Goal: Register for event/course

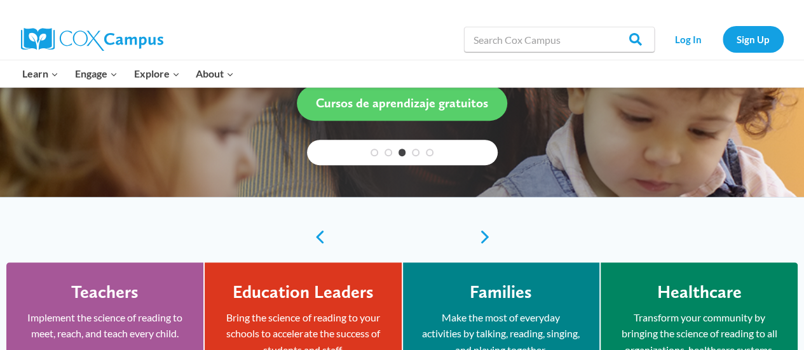
scroll to position [381, 0]
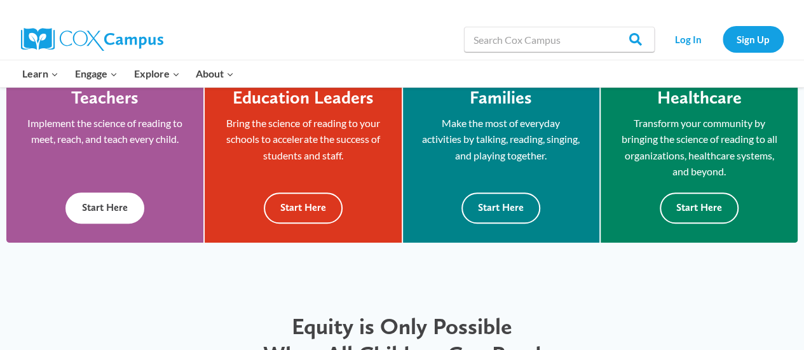
click at [91, 202] on button "Start Here" at bounding box center [104, 207] width 79 height 31
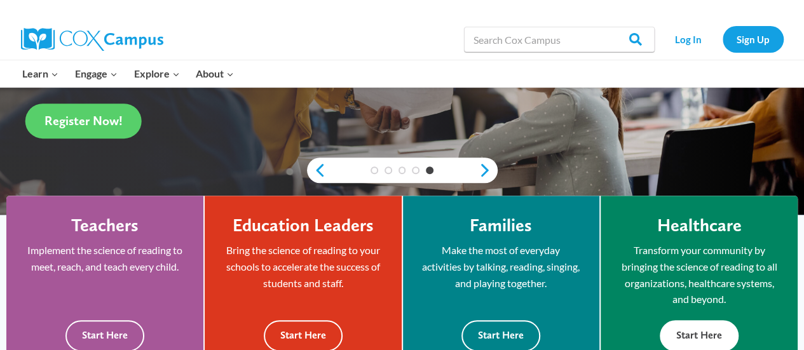
scroll to position [200, 0]
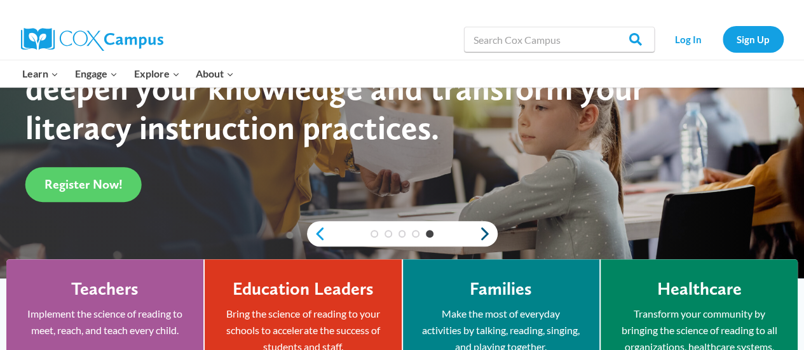
click at [485, 234] on link "Next" at bounding box center [487, 233] width 19 height 15
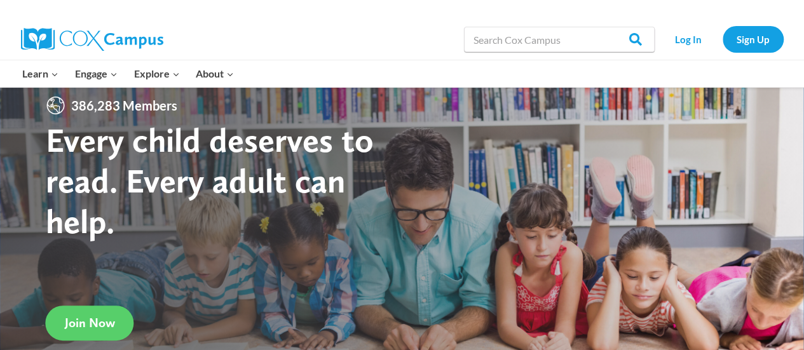
scroll to position [0, 0]
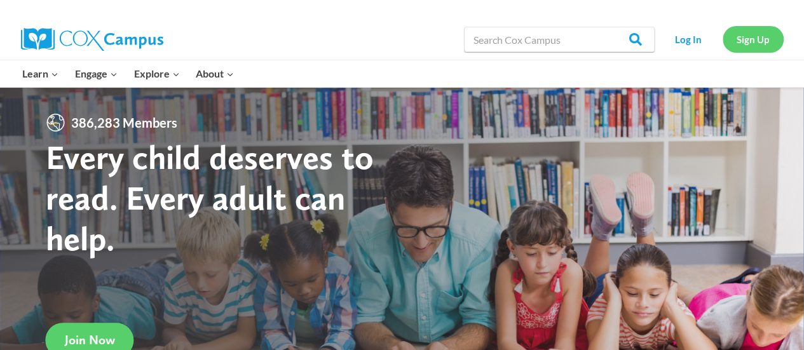
click at [742, 37] on link "Sign Up" at bounding box center [752, 39] width 61 height 26
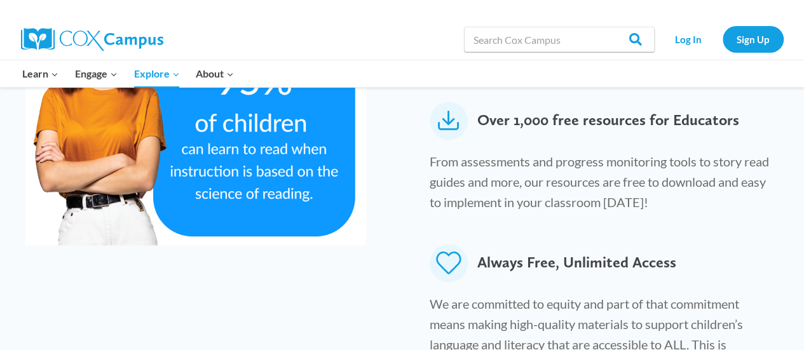
scroll to position [699, 0]
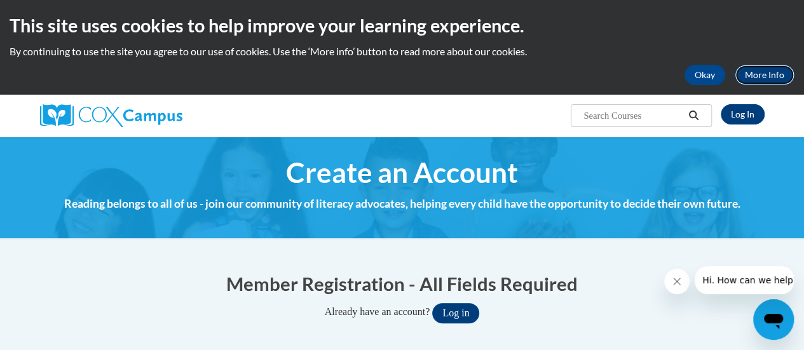
click at [760, 79] on link "More Info" at bounding box center [764, 75] width 60 height 20
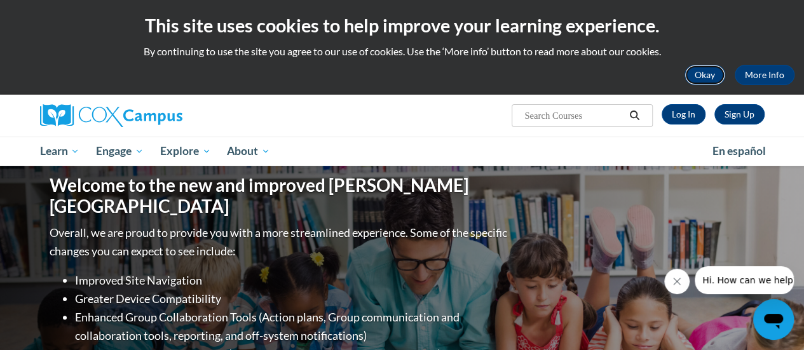
click at [689, 81] on button "Okay" at bounding box center [704, 75] width 41 height 20
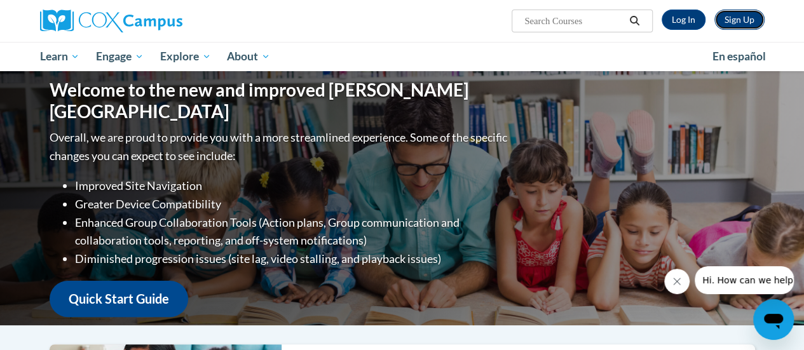
click at [743, 20] on link "Sign Up" at bounding box center [739, 20] width 50 height 20
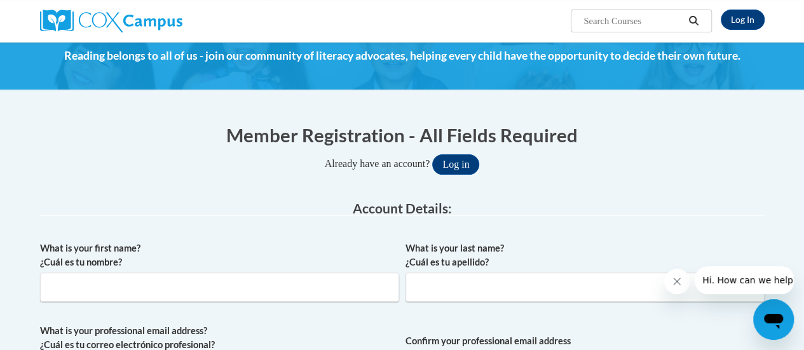
scroll to position [127, 0]
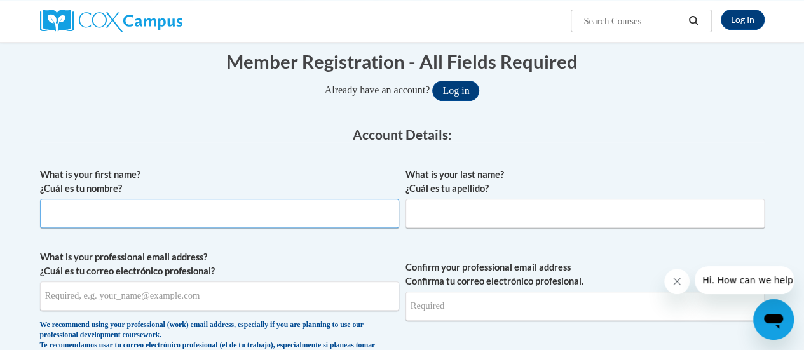
click at [236, 205] on input "What is your first name? ¿Cuál es tu nombre?" at bounding box center [219, 213] width 359 height 29
type input "Cindy"
type input "Frazier"
type input "cfrazier@nhky.org"
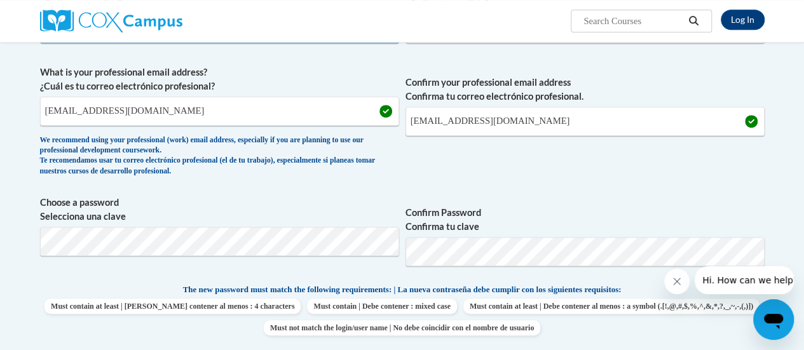
scroll to position [318, 0]
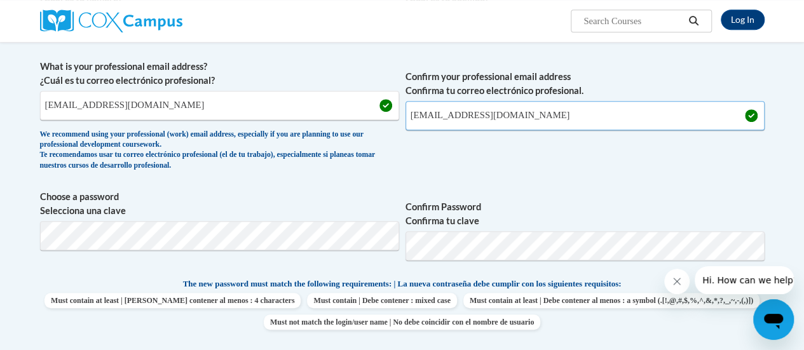
click at [622, 111] on input "[EMAIL_ADDRESS][DOMAIN_NAME]" at bounding box center [584, 115] width 359 height 29
click at [645, 193] on span "Confirm Password Confirma tu clave" at bounding box center [584, 230] width 359 height 81
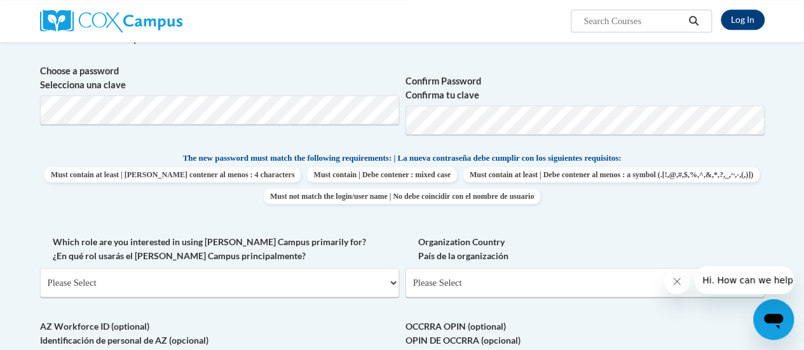
scroll to position [445, 0]
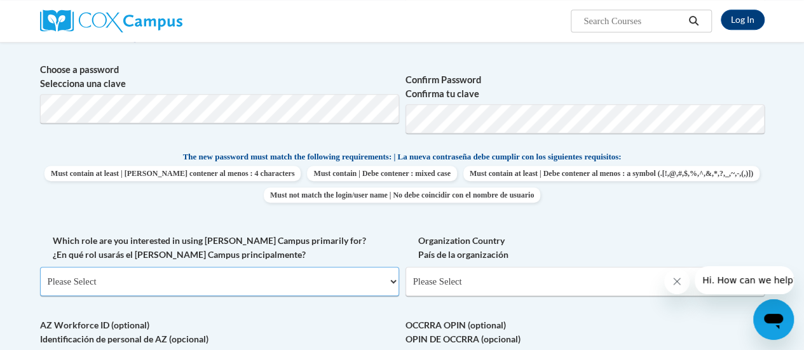
click at [268, 278] on select "Please Select College/University | Colegio/Universidad Community/Nonprofit Part…" at bounding box center [219, 281] width 359 height 29
select select "49058d88-fc43-4af8-93ac-fa8ced758464"
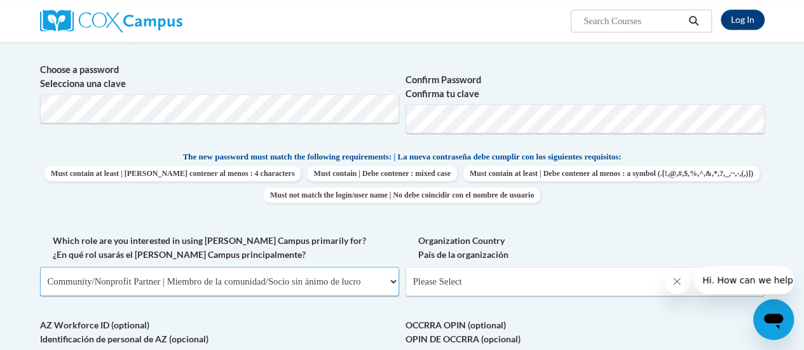
click at [40, 267] on select "Please Select College/University | Colegio/Universidad Community/Nonprofit Part…" at bounding box center [219, 281] width 359 height 29
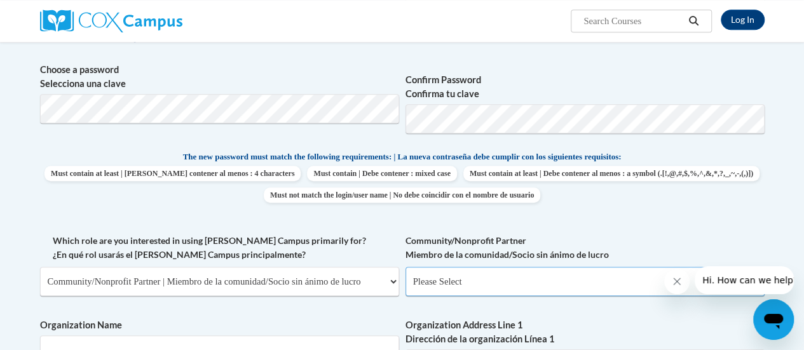
click at [448, 276] on select "Please Select Advocate | Defensor(a) Business/Private Company | Negocio o empre…" at bounding box center [584, 281] width 359 height 29
click at [516, 302] on div "Community/Nonprofit Partner Miembro de la comunidad/Socio sin ánimo de lucro Pl…" at bounding box center [584, 270] width 359 height 72
click at [630, 301] on div "Community/Nonprofit Partner Miembro de la comunidad/Socio sin ánimo de lucro Pl…" at bounding box center [584, 270] width 359 height 72
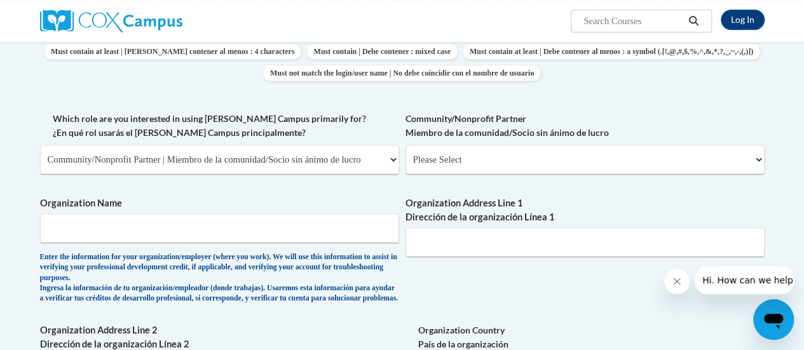
scroll to position [572, 0]
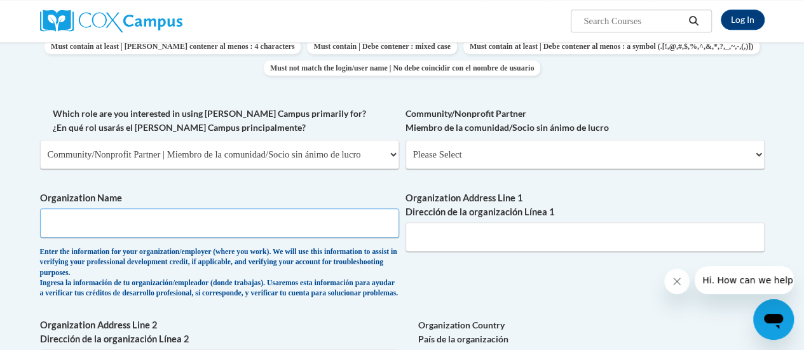
click at [350, 229] on input "Organization Name" at bounding box center [219, 222] width 359 height 29
type input "Neighborhood House"
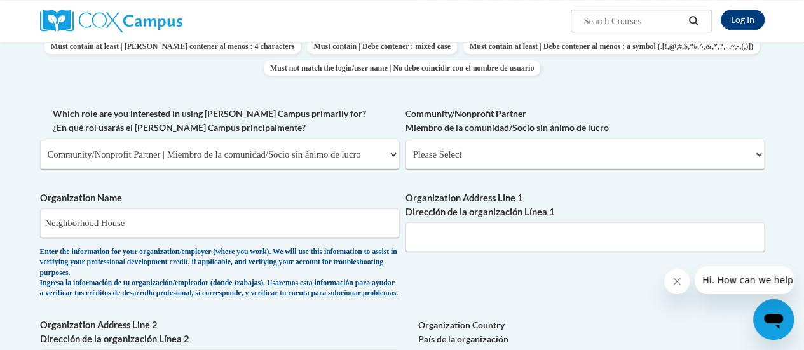
type input "201 N 25th Street"
click at [440, 280] on div "What is your first name? ¿Cuál es tu nombre? Cindy What is your last name? ¿Cuá…" at bounding box center [402, 117] width 724 height 801
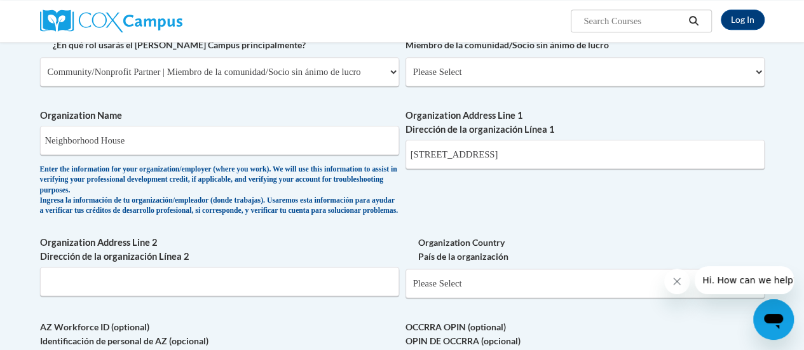
scroll to position [699, 0]
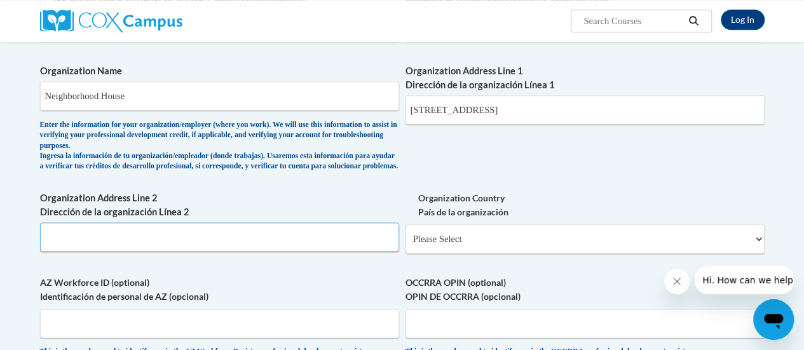
click at [309, 250] on input "Organization Address Line 2 Dirección de la organización Línea 2" at bounding box center [219, 236] width 359 height 29
click at [281, 248] on input "Organization Address Line 2 Dirección de la organización Línea 2" at bounding box center [219, 236] width 359 height 29
click at [64, 245] on input "Organization Address Line 2 Dirección de la organización Línea 2" at bounding box center [219, 236] width 359 height 29
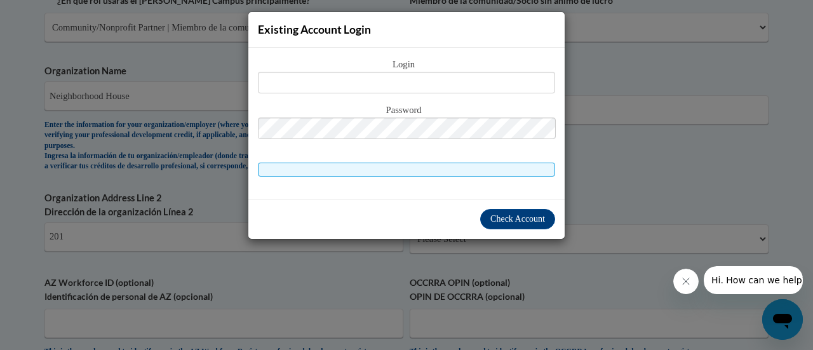
click at [610, 200] on div "Existing Account Login Login Password" at bounding box center [406, 175] width 813 height 350
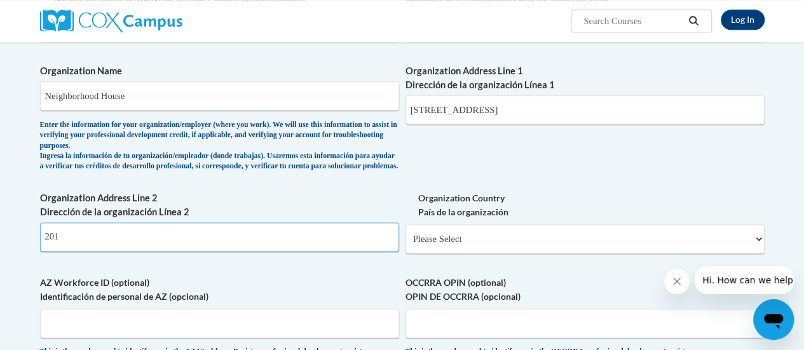
click at [118, 233] on input "201" at bounding box center [219, 236] width 359 height 29
type input "201 N 25th Street"
click at [227, 179] on div "Organization Name Neighborhood House Enter the information for your organizatio…" at bounding box center [219, 121] width 359 height 114
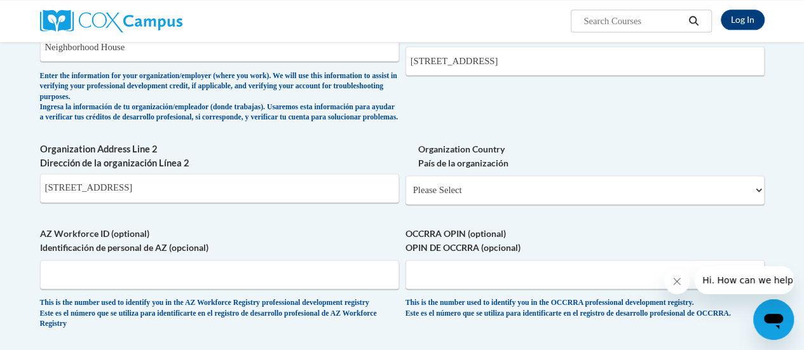
scroll to position [826, 0]
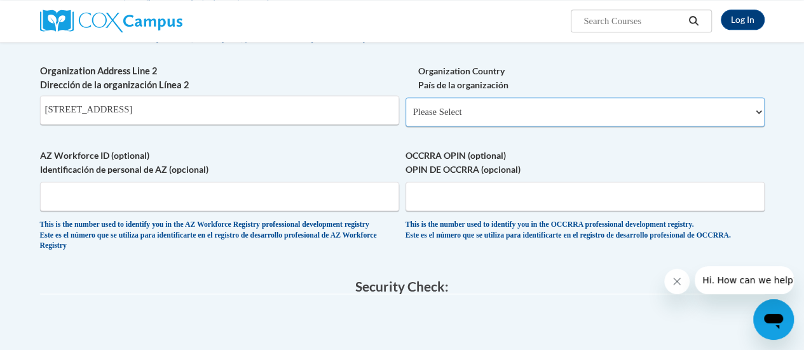
click at [540, 125] on select "Please Select United States | Estados Unidos Outside of the United States | Fue…" at bounding box center [584, 111] width 359 height 29
select select "ad49bcad-a171-4b2e-b99c-48b446064914"
click at [405, 107] on select "Please Select United States | Estados Unidos Outside of the United States | Fue…" at bounding box center [584, 111] width 359 height 29
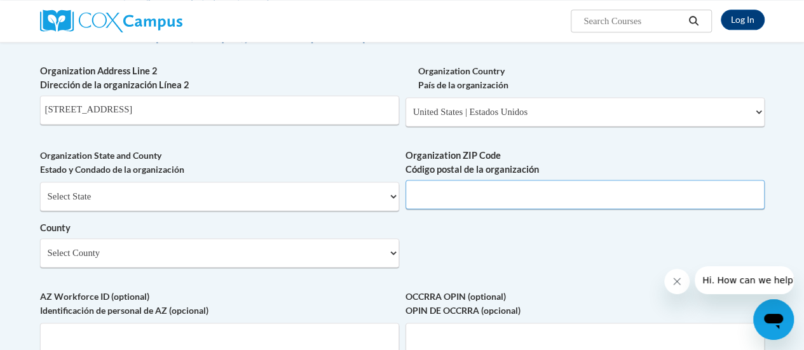
click at [497, 206] on input "Organization ZIP Code Código postal de la organización" at bounding box center [584, 194] width 359 height 29
type input "40212"
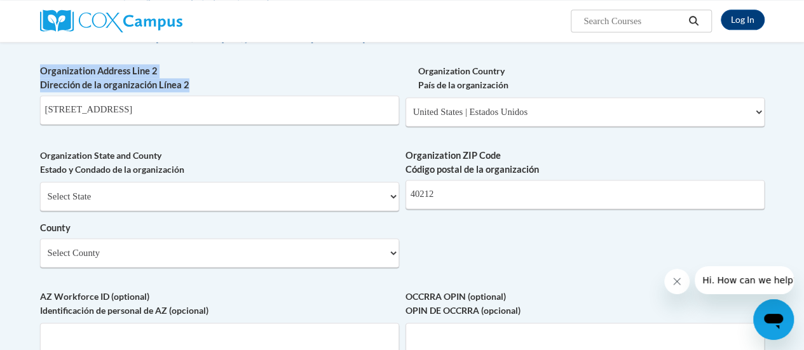
drag, startPoint x: 363, startPoint y: 88, endPoint x: 365, endPoint y: 94, distance: 6.8
click at [363, 88] on label "Organization Address Line 2 Dirección de la organización Línea 2" at bounding box center [219, 78] width 359 height 28
click at [350, 257] on select "Select County Adair Allen Anderson Ballard Barren Bath Bell Boone Bourbon Boyd …" at bounding box center [219, 252] width 359 height 29
select select "Jefferson"
click at [40, 248] on select "Select County Adair Allen Anderson Ballard Barren Bath Bell Boone Bourbon Boyd …" at bounding box center [219, 252] width 359 height 29
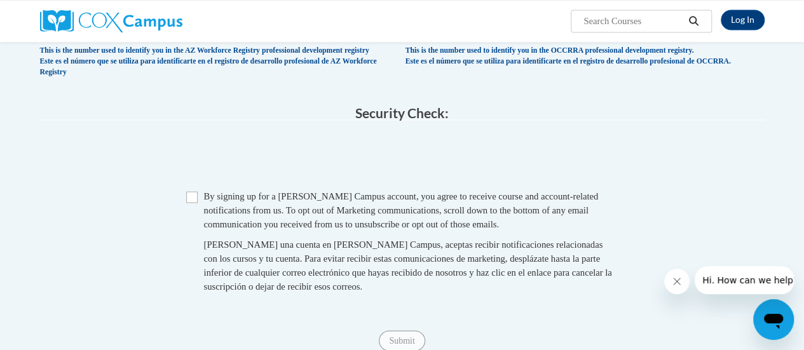
scroll to position [1143, 0]
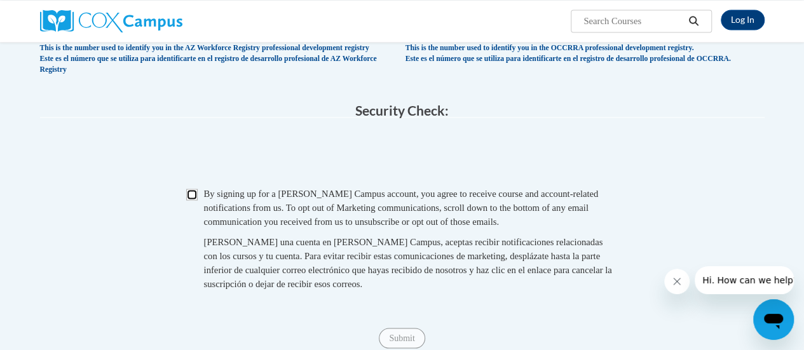
click at [186, 200] on input "Checkbox" at bounding box center [191, 194] width 11 height 11
checkbox input "true"
click at [738, 167] on span "0cAFcWeA5SHs046lmtpoCbPWpU3D0-0aH-IL7AWq0Fn152mFlLtpA0iPGkXKzlYTi8yc8hzkZo1dQ_b…" at bounding box center [402, 155] width 724 height 50
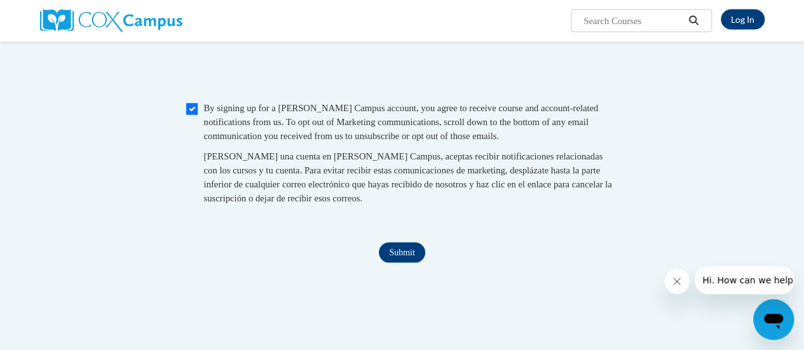
scroll to position [1334, 0]
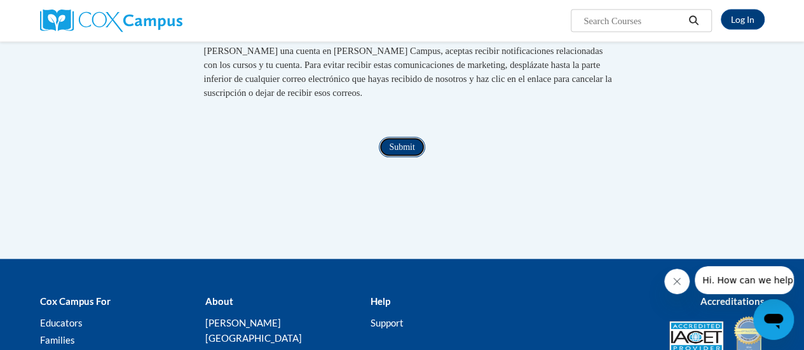
click at [400, 158] on input "Submit" at bounding box center [402, 147] width 46 height 20
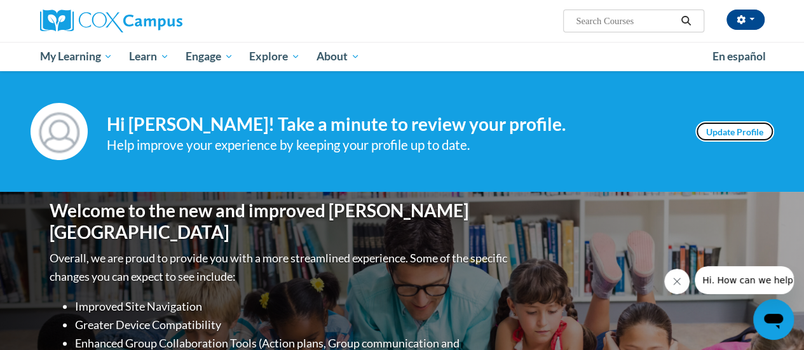
click at [703, 132] on link "Update Profile" at bounding box center [734, 131] width 79 height 20
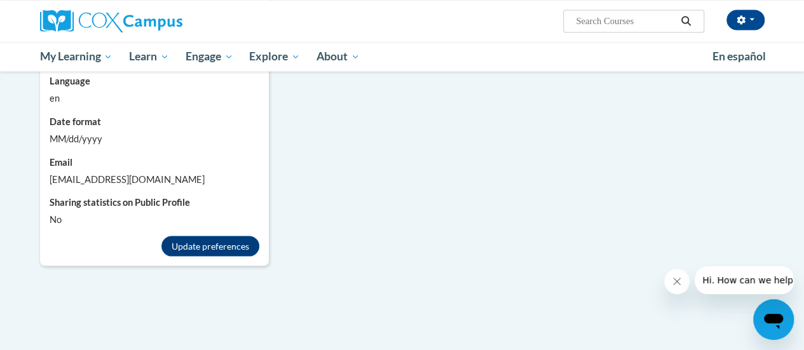
scroll to position [1080, 0]
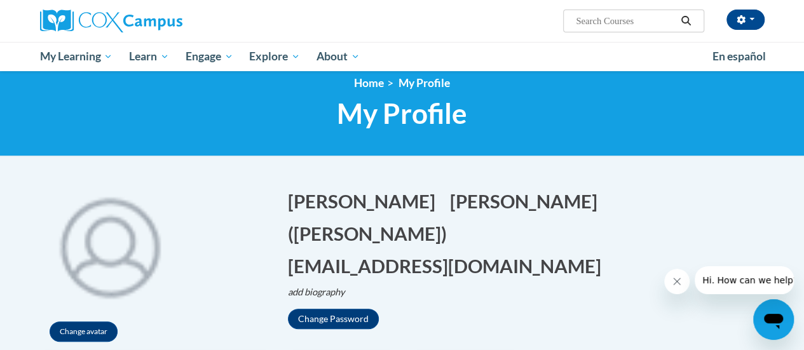
scroll to position [0, 0]
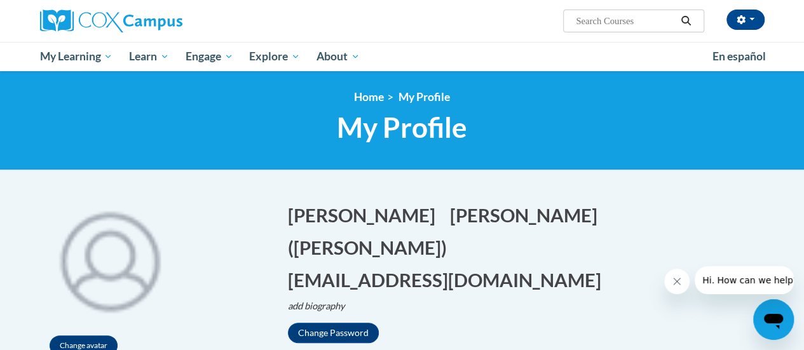
click at [593, 25] on input "Search..." at bounding box center [625, 20] width 102 height 15
click at [682, 23] on icon "Search" at bounding box center [685, 21] width 11 height 10
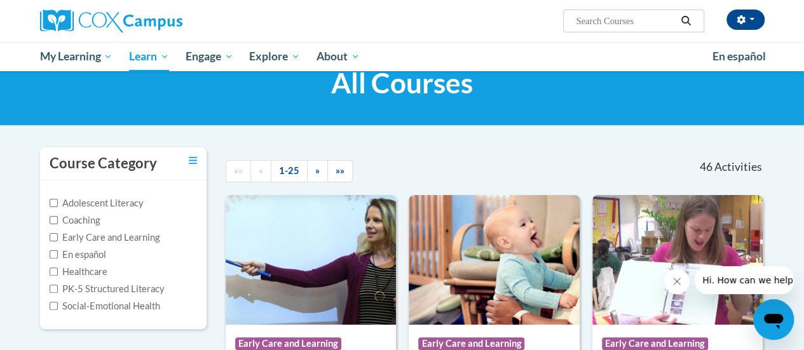
scroll to position [64, 0]
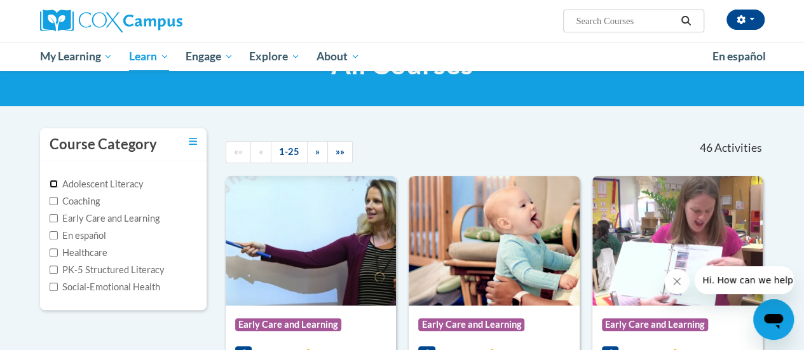
click at [55, 184] on input "Adolescent Literacy" at bounding box center [54, 184] width 8 height 8
checkbox input "true"
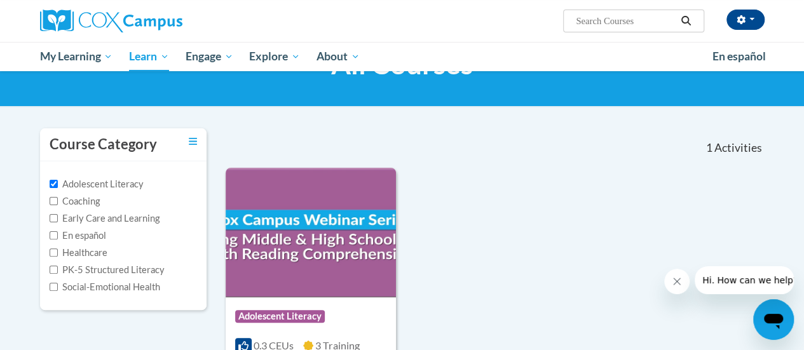
click at [530, 266] on div "Course Category: Adolescent Literacy 0.3 CEUs 3 Training Hours COURSE Supportin…" at bounding box center [495, 344] width 539 height 352
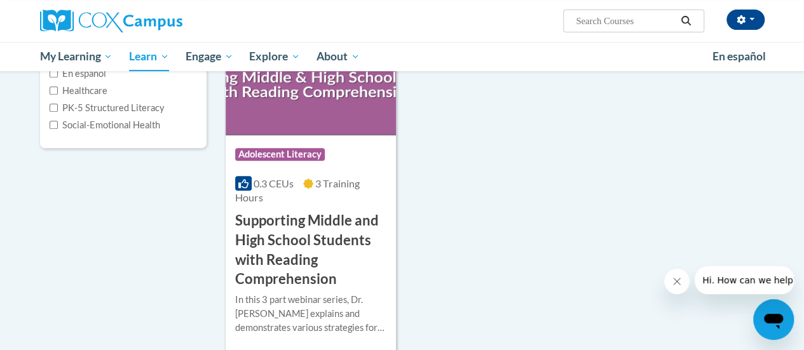
scroll to position [191, 0]
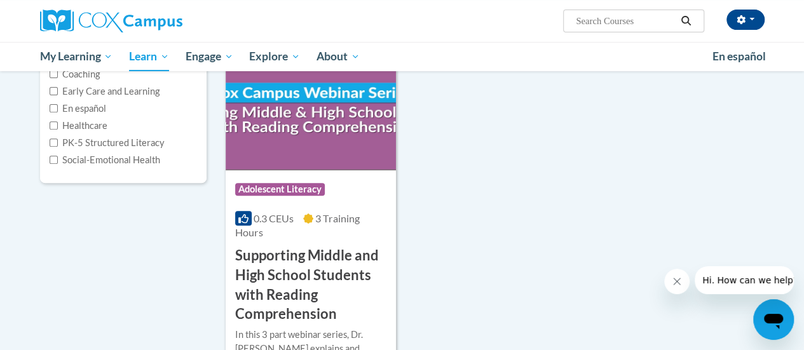
click at [266, 276] on h3 "Supporting Middle and High School Students with Reading Comprehension" at bounding box center [310, 285] width 151 height 78
